Goal: Task Accomplishment & Management: Use online tool/utility

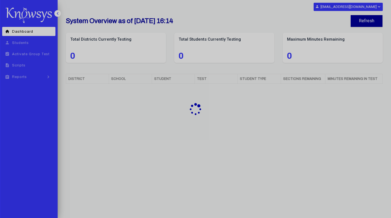
select select "**"
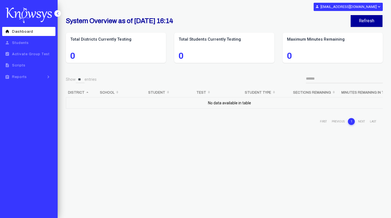
click at [60, 109] on div "System Overview as of [DATE] 16:14 Refresh Total Districts Currently Testing 0 …" at bounding box center [224, 109] width 333 height 218
click at [22, 77] on span "Reports" at bounding box center [19, 77] width 15 height 4
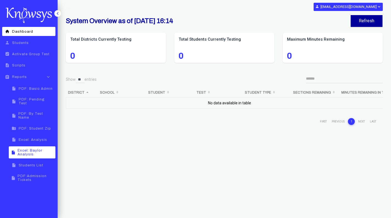
click at [31, 148] on span "Excel: Baylor Analysis" at bounding box center [36, 152] width 36 height 8
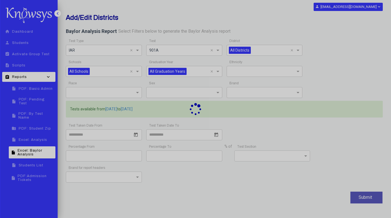
click at [169, 42] on div at bounding box center [195, 109] width 391 height 218
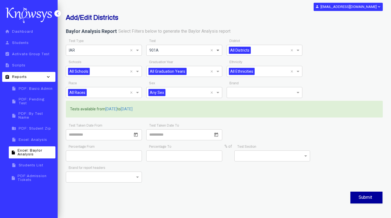
click at [218, 50] on span at bounding box center [218, 50] width 7 height 7
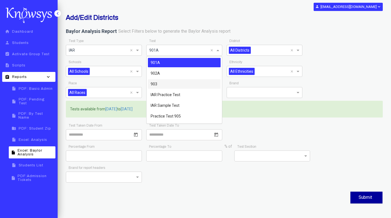
click at [168, 84] on div "903" at bounding box center [184, 83] width 73 height 9
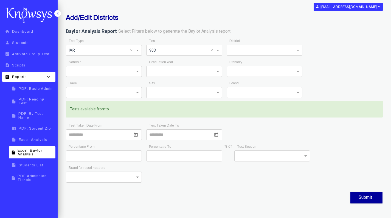
click at [199, 48] on input "text" at bounding box center [178, 50] width 59 height 7
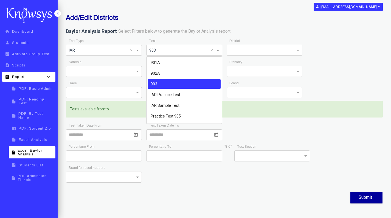
click at [168, 85] on div "903" at bounding box center [184, 83] width 73 height 9
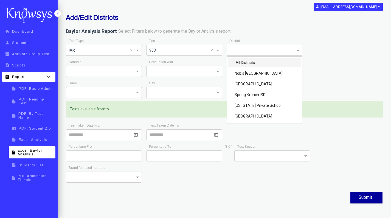
click at [298, 50] on span at bounding box center [298, 50] width 7 height 7
click at [255, 94] on div "Spring Branch ISD" at bounding box center [264, 94] width 73 height 9
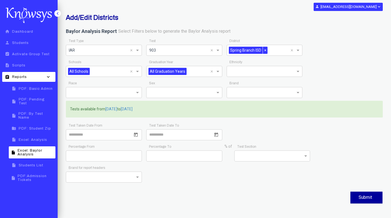
click at [324, 76] on div "Schools All Schools × Graduation Year All Graduation Years × Ethnicity" at bounding box center [224, 68] width 321 height 21
click at [361, 199] on button "Submit" at bounding box center [366, 198] width 32 height 12
click at [260, 180] on div "Brand for report headers" at bounding box center [224, 174] width 321 height 21
click at [265, 49] on span "×" at bounding box center [265, 50] width 5 height 7
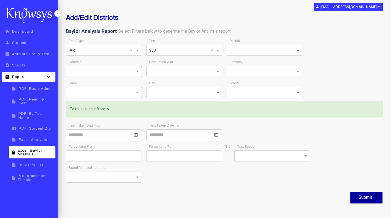
click at [299, 49] on span at bounding box center [298, 50] width 7 height 7
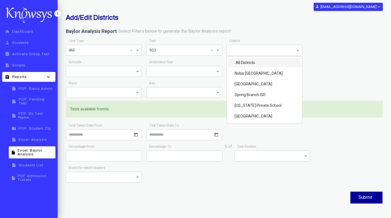
click at [257, 61] on div "All Districts" at bounding box center [264, 62] width 73 height 9
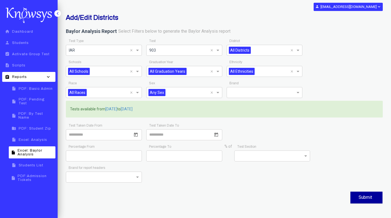
click at [212, 197] on div "Submit" at bounding box center [224, 197] width 317 height 15
click at [363, 196] on button "Submit" at bounding box center [366, 198] width 32 height 12
click at [218, 50] on span at bounding box center [218, 50] width 7 height 7
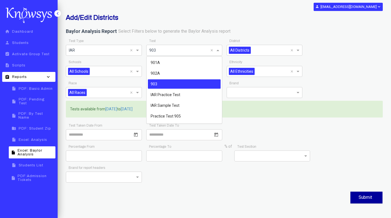
click at [257, 19] on h2 "Add/Edit Districts" at bounding box center [170, 18] width 209 height 8
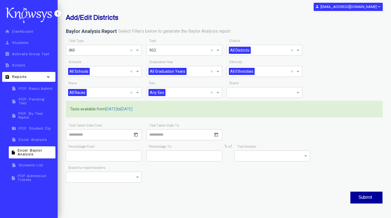
click at [235, 22] on div "Add/Edit Districts" at bounding box center [170, 19] width 217 height 10
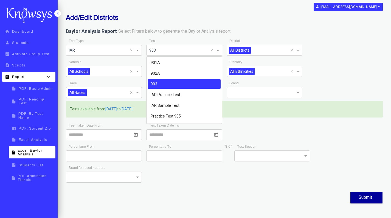
click at [218, 51] on span at bounding box center [218, 50] width 7 height 7
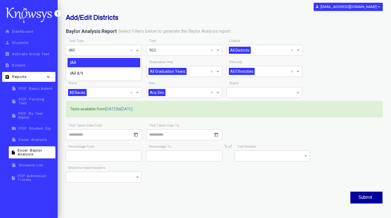
click at [138, 50] on span at bounding box center [138, 50] width 7 height 7
click at [103, 72] on div "IAR 8/9" at bounding box center [103, 73] width 73 height 9
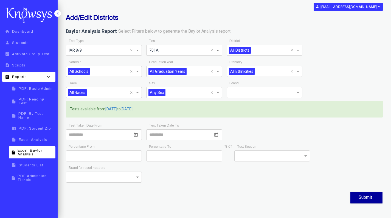
click at [219, 50] on span at bounding box center [218, 50] width 7 height 7
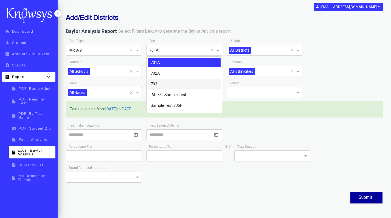
click at [163, 86] on div "703" at bounding box center [184, 83] width 73 height 9
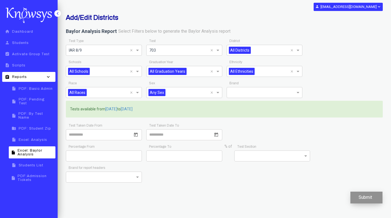
click at [363, 201] on button "Submit" at bounding box center [366, 198] width 32 height 12
